Goal: Navigation & Orientation: Find specific page/section

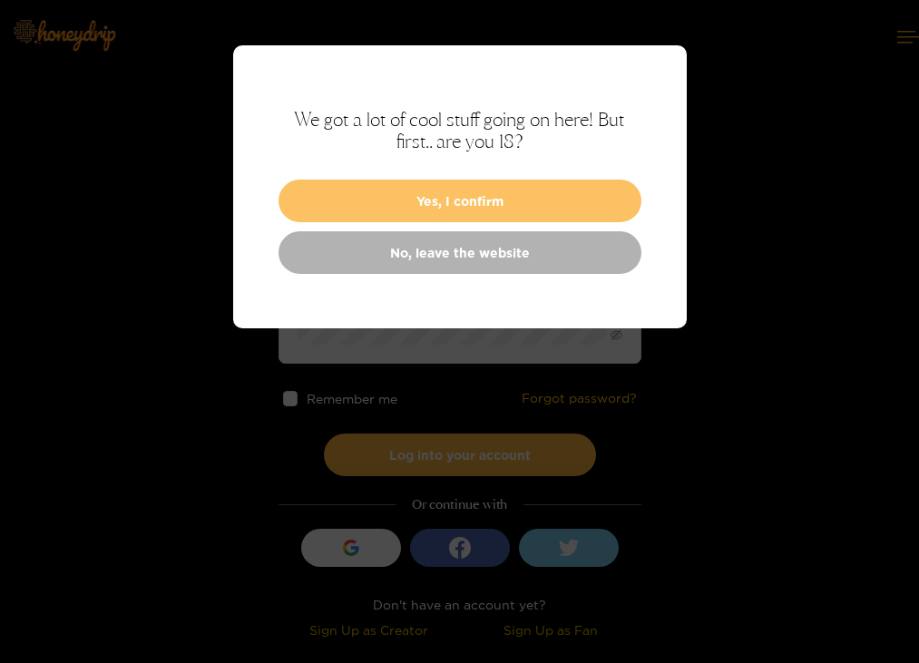
click at [413, 198] on button "Yes, I confirm" at bounding box center [460, 201] width 363 height 43
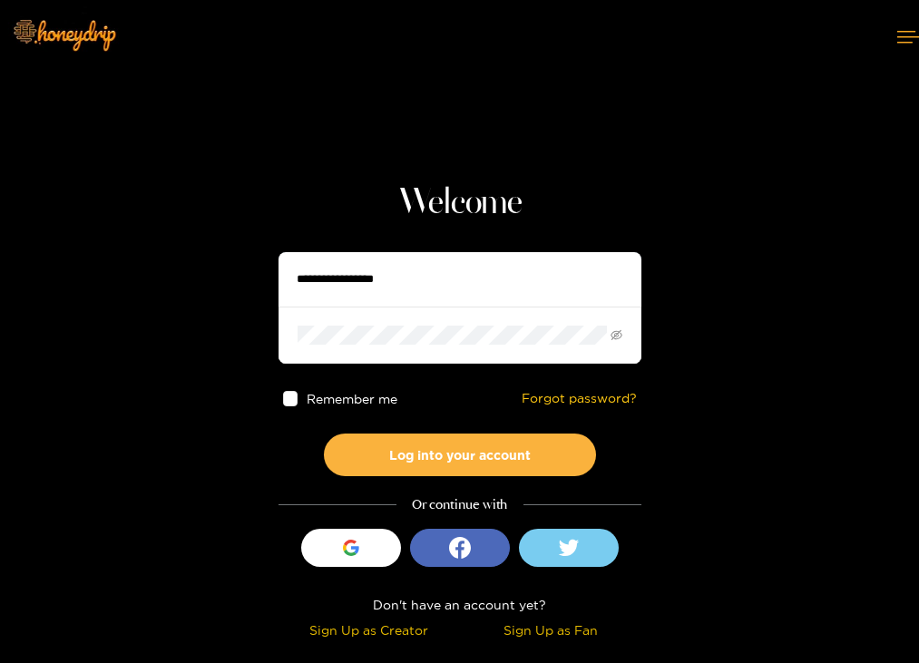
click at [404, 281] on input "text" at bounding box center [460, 279] width 363 height 54
type input "**********"
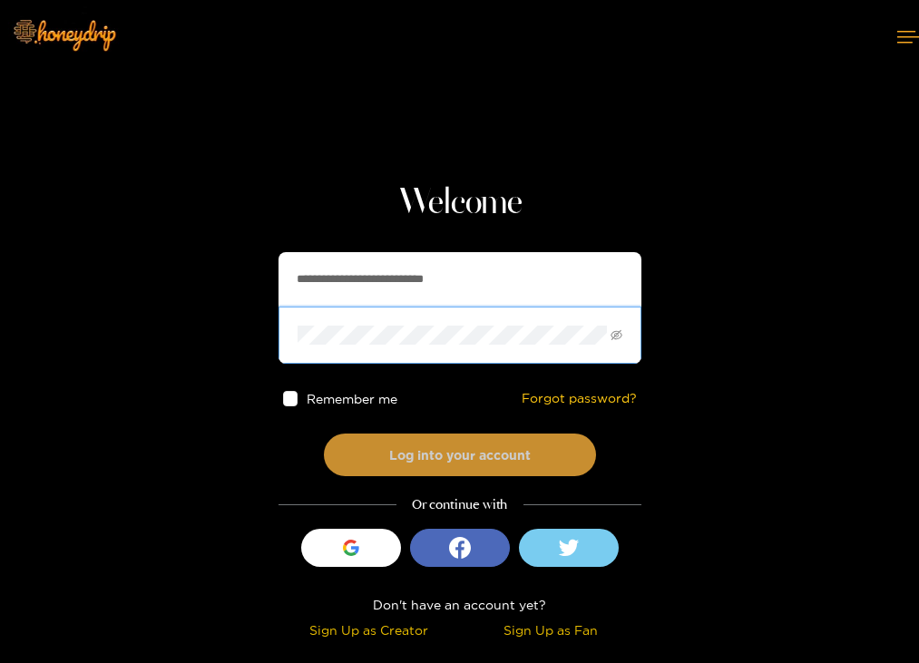
click at [430, 460] on button "Log into your account" at bounding box center [460, 455] width 272 height 43
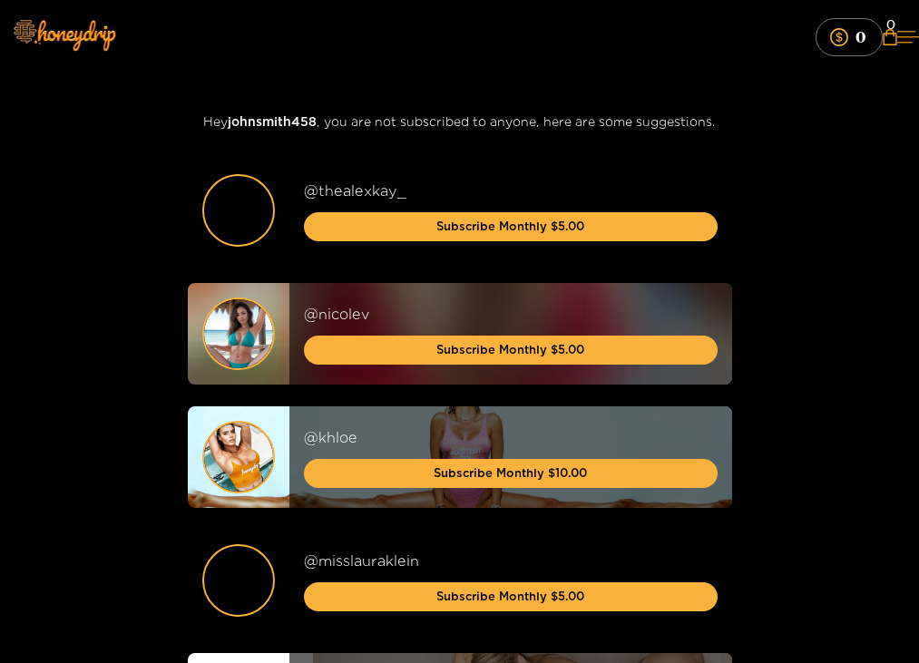
click at [897, 34] on icon at bounding box center [908, 37] width 22 height 12
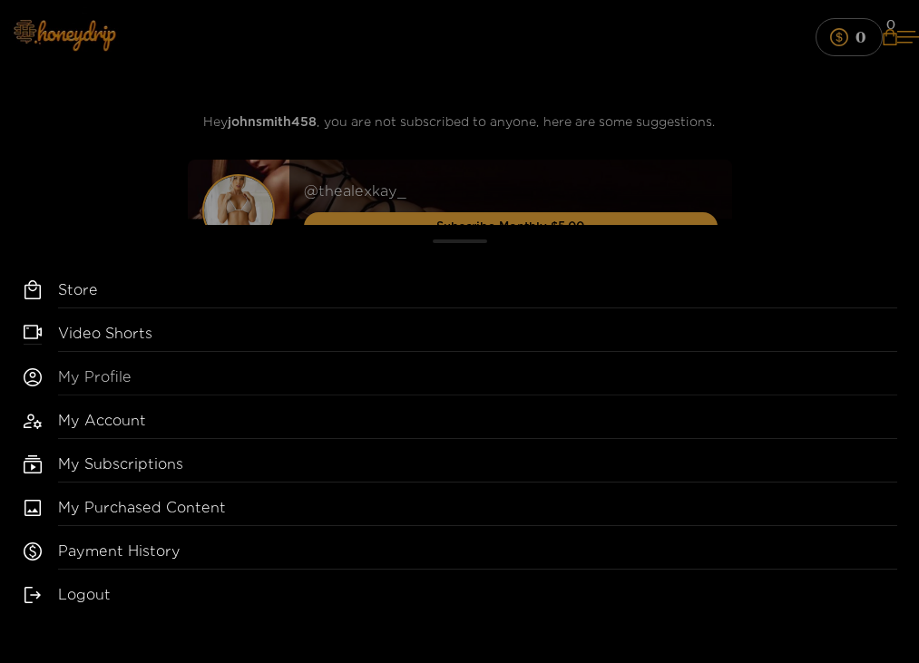
click at [118, 375] on link "My Profile" at bounding box center [477, 381] width 839 height 29
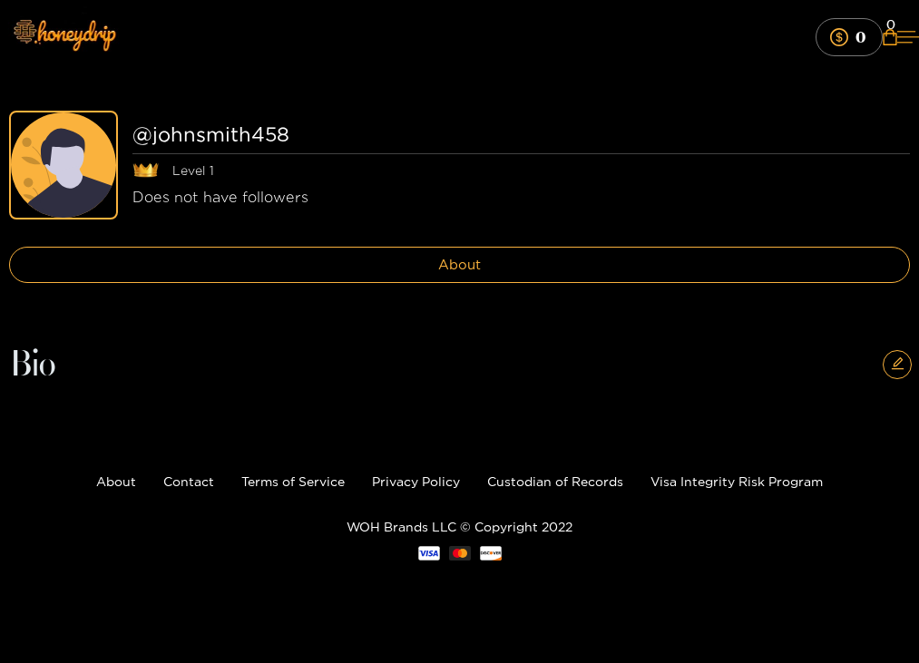
click at [897, 32] on icon at bounding box center [908, 37] width 22 height 12
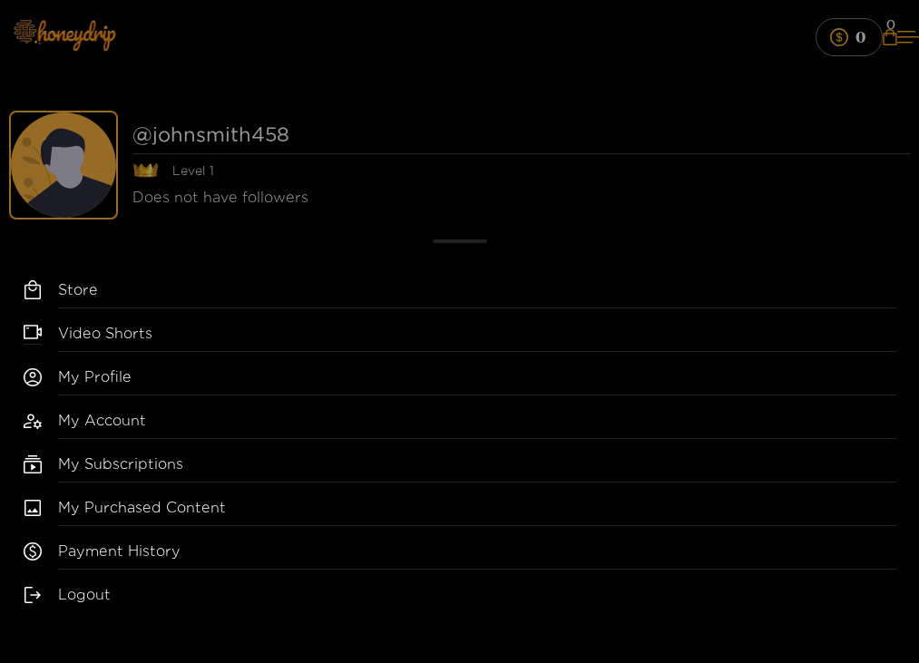
click at [120, 496] on div "Store Video Shorts My Profile My Account My Subscriptions My Purchased Content …" at bounding box center [459, 444] width 919 height 438
click at [125, 508] on link "My Purchased Content" at bounding box center [477, 511] width 839 height 29
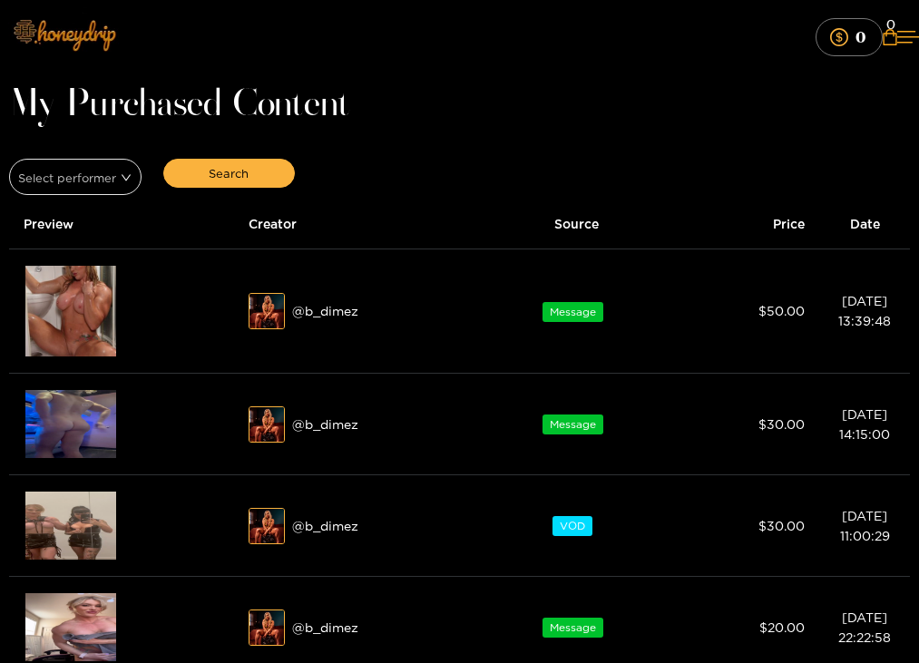
click at [80, 31] on img at bounding box center [63, 34] width 127 height 76
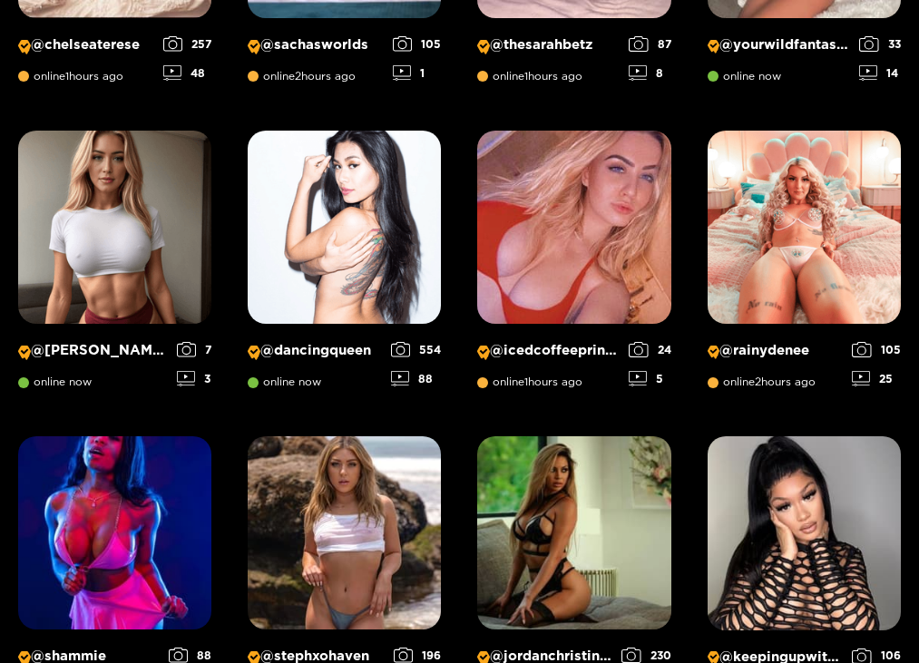
scroll to position [848, 0]
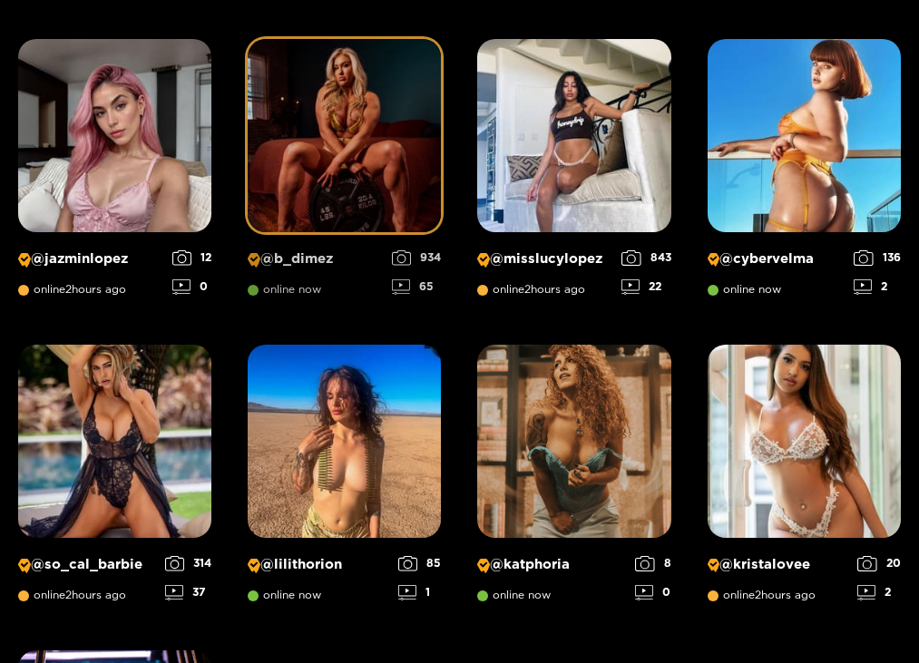
click at [335, 175] on img at bounding box center [344, 135] width 193 height 193
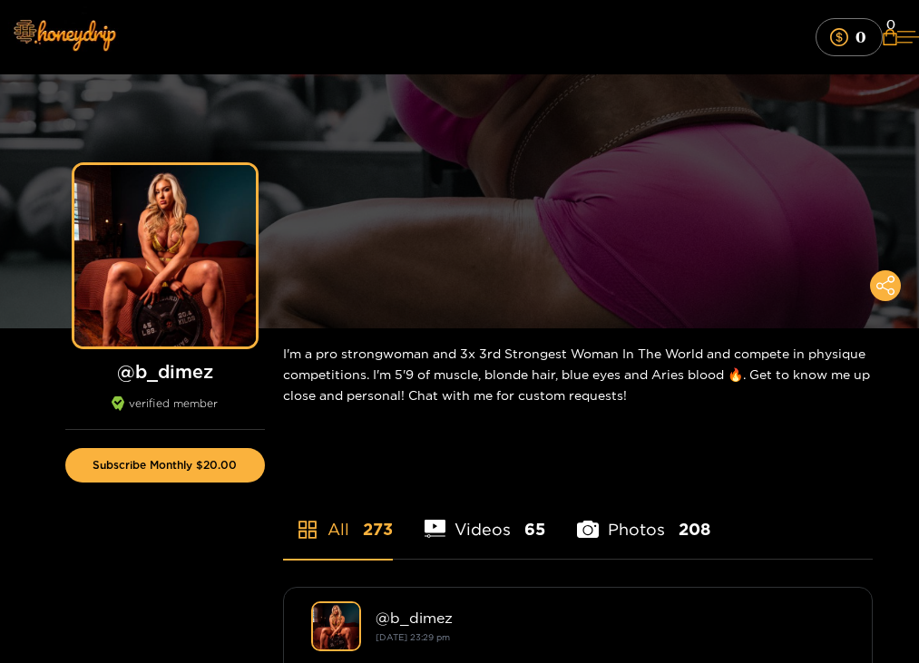
click at [897, 42] on icon at bounding box center [908, 37] width 22 height 12
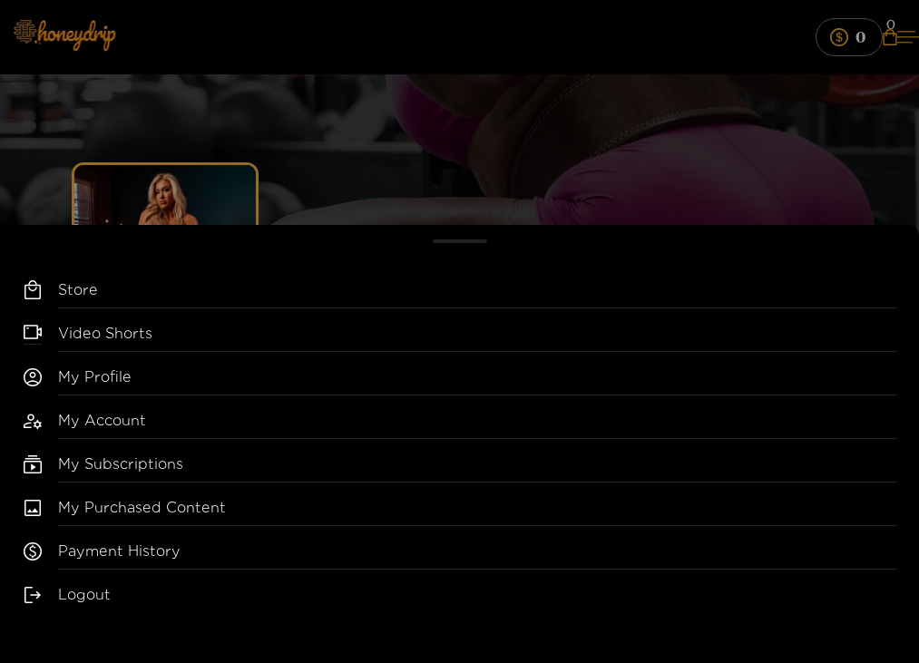
click at [897, 42] on div "Store Video Shorts My Profile My Account My Subscriptions My Purchased Content …" at bounding box center [459, 331] width 919 height 663
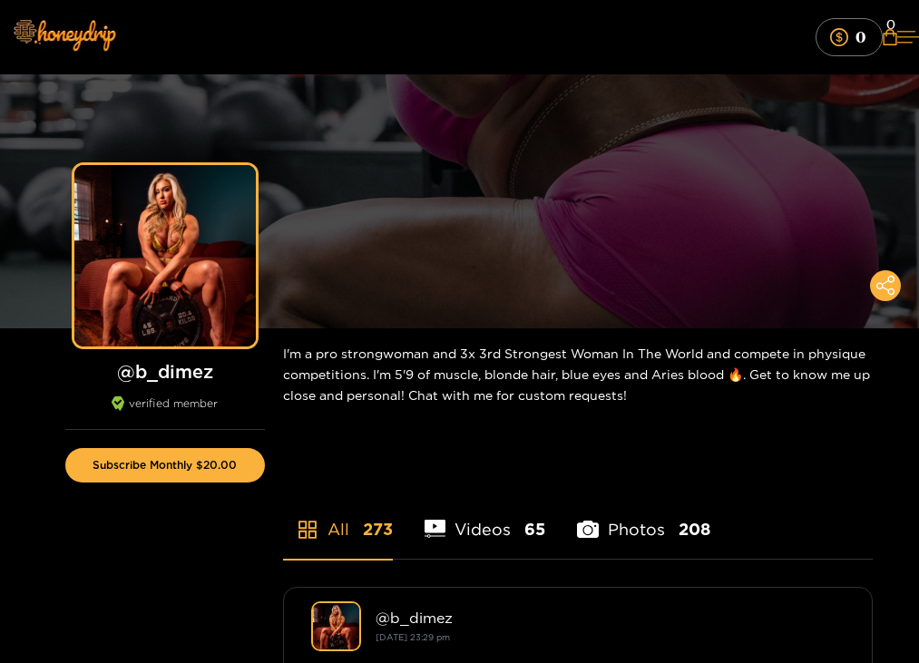
click at [897, 36] on button at bounding box center [908, 37] width 22 height 48
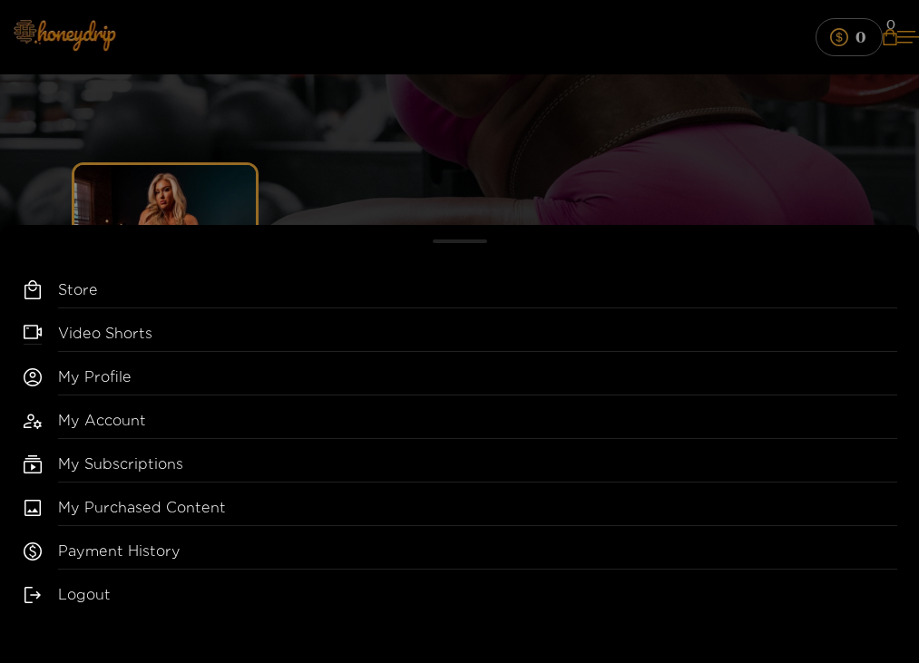
click at [444, 145] on div "Store Video Shorts My Profile My Account My Subscriptions My Purchased Content …" at bounding box center [459, 331] width 919 height 663
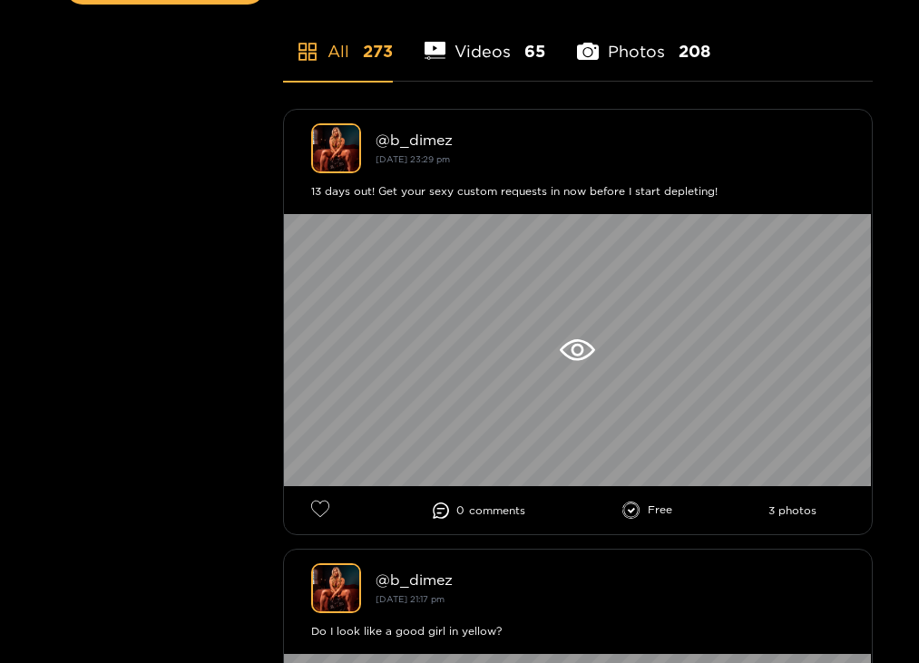
scroll to position [477, 0]
